Goal: Find specific page/section: Find specific page/section

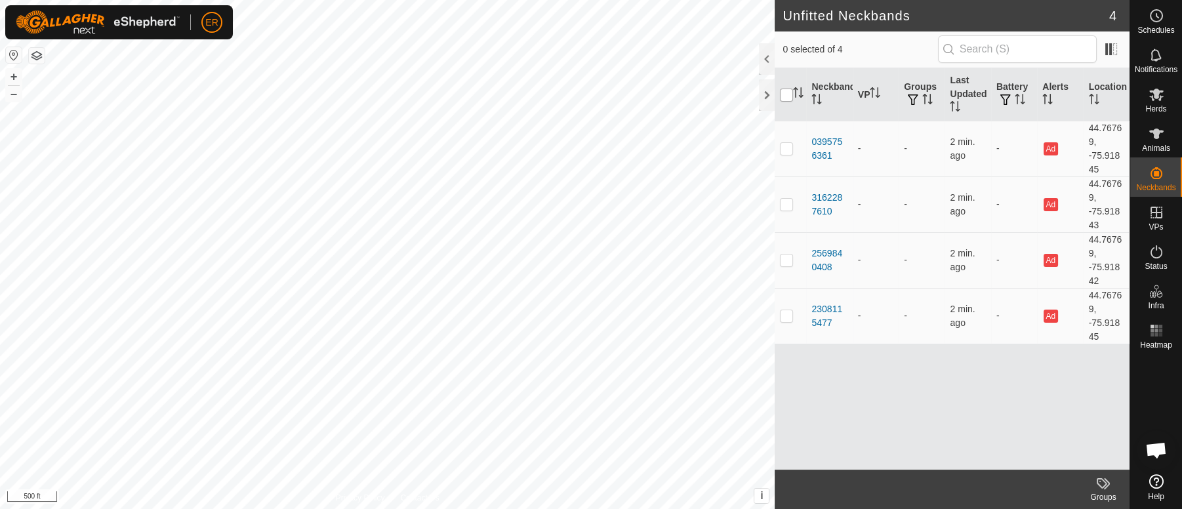
scroll to position [11461, 0]
click at [765, 102] on div at bounding box center [767, 94] width 16 height 31
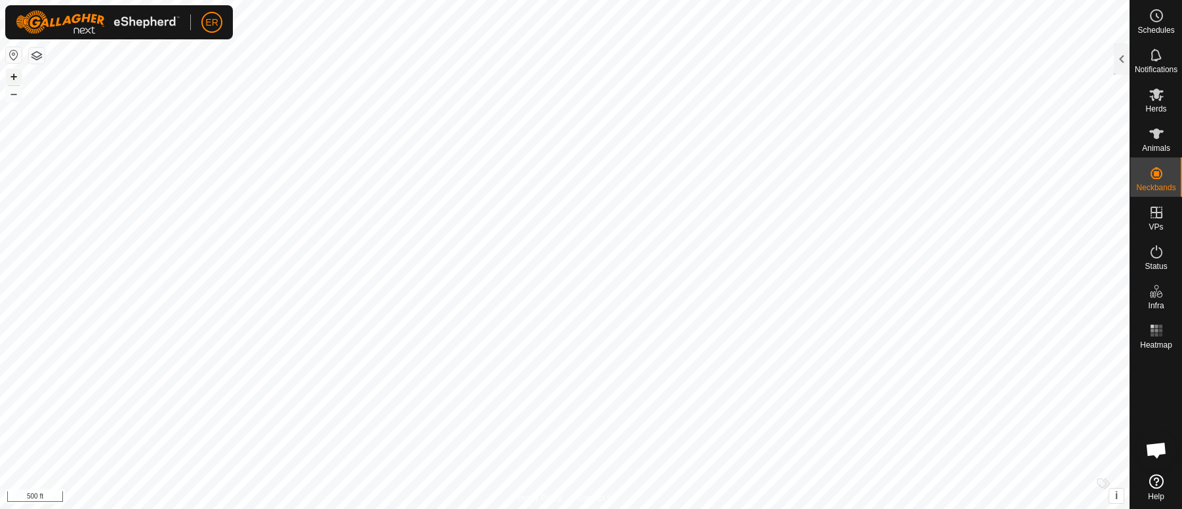
click at [14, 75] on button "+" at bounding box center [14, 77] width 16 height 16
click at [12, 73] on button "+" at bounding box center [14, 77] width 16 height 16
click at [811, 508] on html "ER Schedules Notifications Herds Animals Neckbands VPs Status Infra Heatmap Hel…" at bounding box center [591, 254] width 1182 height 509
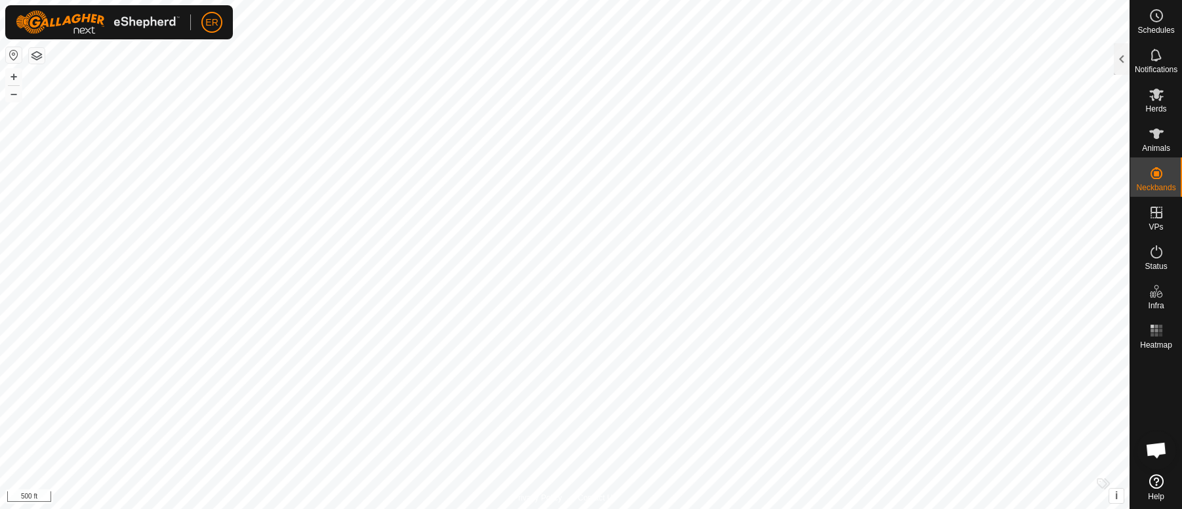
click at [1152, 487] on icon at bounding box center [1156, 481] width 14 height 14
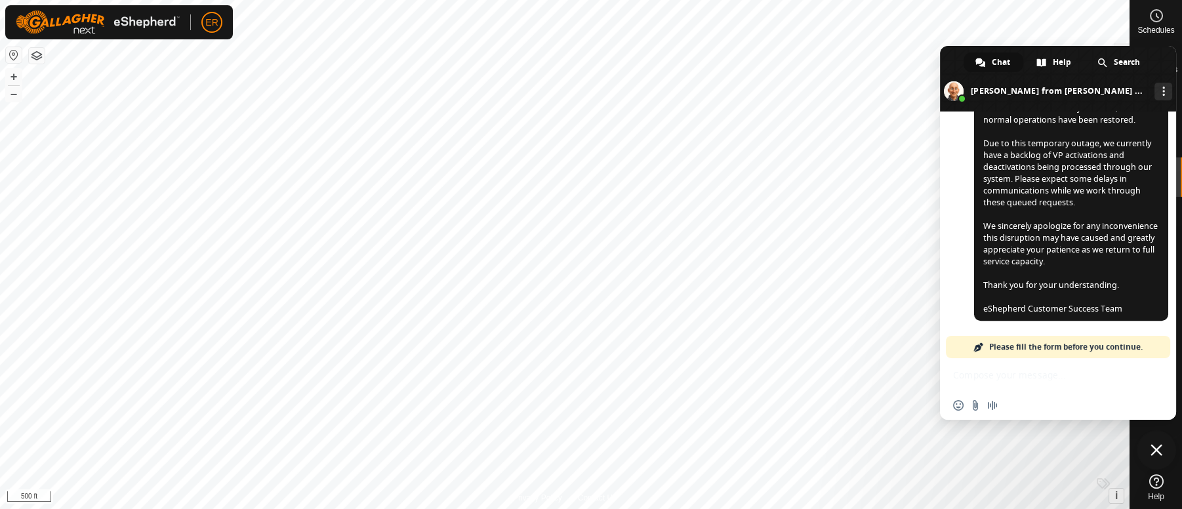
scroll to position [11474, 0]
click at [1169, 60] on span at bounding box center [1058, 79] width 236 height 66
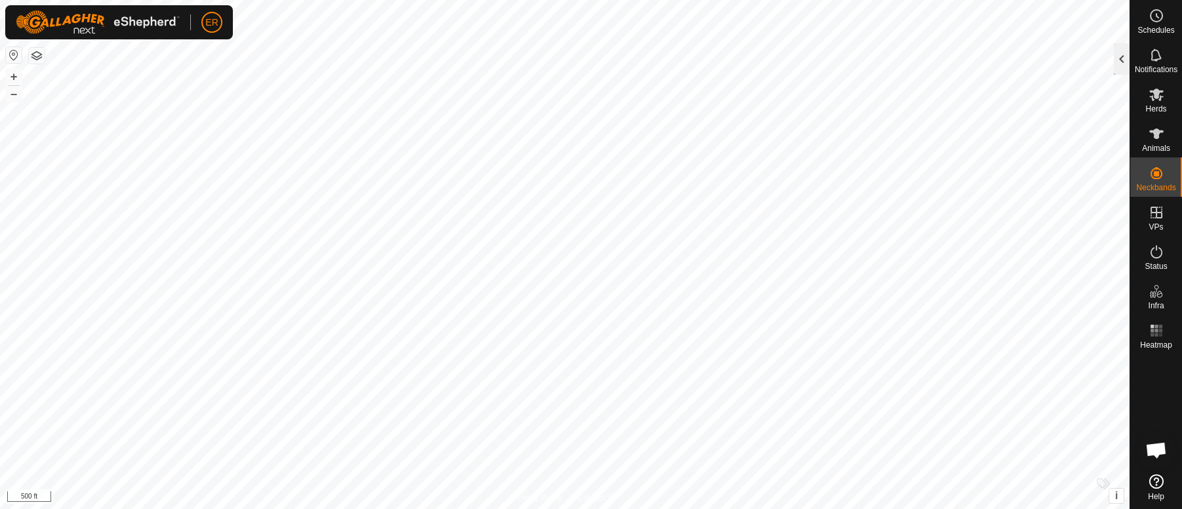
click at [1116, 61] on div at bounding box center [1122, 58] width 16 height 31
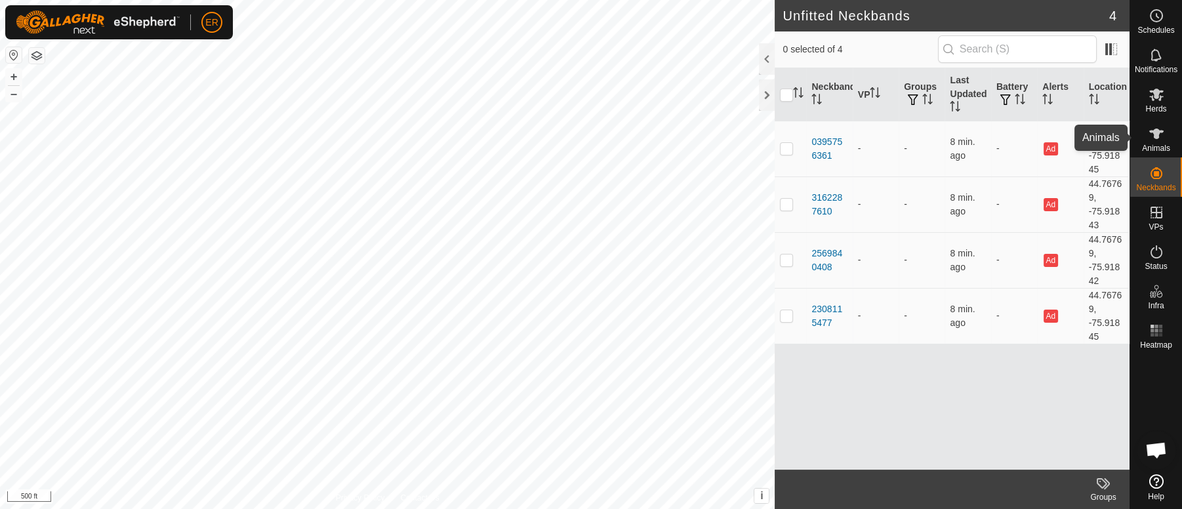
click at [1155, 133] on icon at bounding box center [1156, 134] width 14 height 10
